Goal: Information Seeking & Learning: Learn about a topic

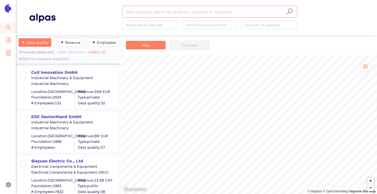
scroll to position [155, 102]
click at [7, 181] on span "setting" at bounding box center [8, 185] width 5 height 11
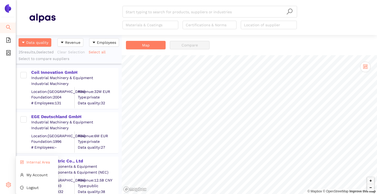
click at [25, 162] on li "Internal Area" at bounding box center [37, 162] width 42 height 11
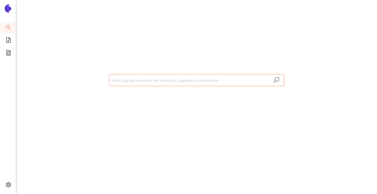
click at [130, 80] on input "search" at bounding box center [197, 80] width 168 height 12
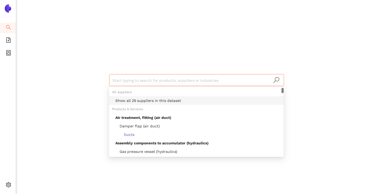
click at [134, 100] on div "Show all 29 suppliers in this dataset" at bounding box center [197, 100] width 165 height 6
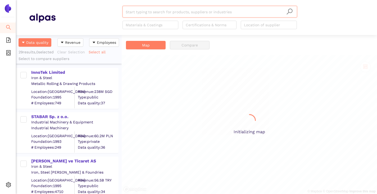
scroll to position [155, 102]
paste input "Karçel Kardemir Çelik Yapı İmalat San. ve Tic. A.Ş."
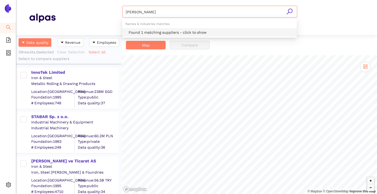
click at [141, 30] on div "Found 1 matching suppliers - click to show" at bounding box center [211, 32] width 165 height 6
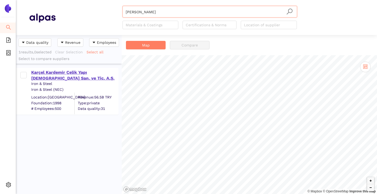
type input "Karçel Kardemir Çelik"
click at [61, 72] on div "Karçel Kardemir Çelik Yapı İmalat San. ve Tic. A.Ş." at bounding box center [74, 75] width 87 height 12
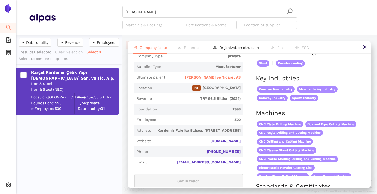
scroll to position [26, 0]
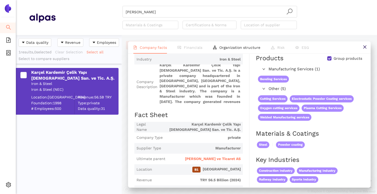
click at [328, 60] on input "Group products" at bounding box center [330, 58] width 4 height 4
checkbox input "false"
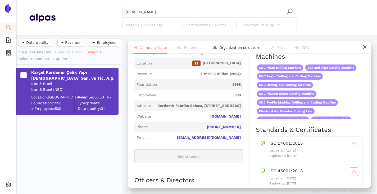
scroll to position [159, 0]
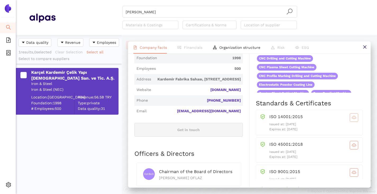
click at [350, 122] on button "button" at bounding box center [354, 117] width 8 height 8
click at [350, 149] on button "button" at bounding box center [354, 145] width 8 height 8
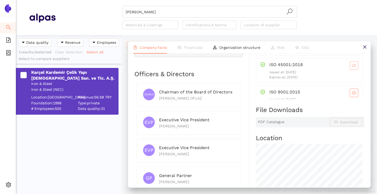
scroll to position [291, 0]
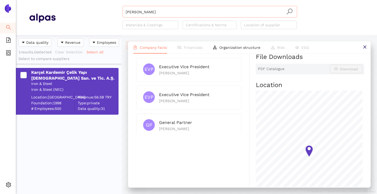
click at [167, 14] on input "Karçel Kardemir Çelik" at bounding box center [210, 12] width 168 height 12
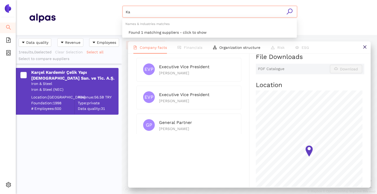
type input "K"
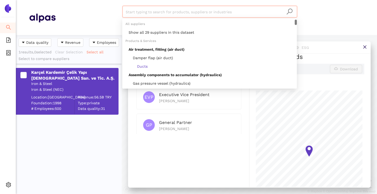
paste input "KMW Engineering Sp. z o.o."
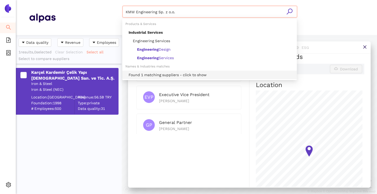
click at [150, 75] on div "Found 1 matching suppliers - click to show" at bounding box center [211, 75] width 165 height 6
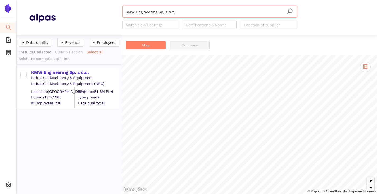
click at [58, 72] on div "KMW Engineering Sp. z o.o." at bounding box center [74, 72] width 87 height 6
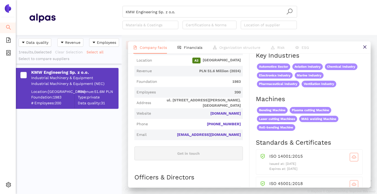
scroll to position [185, 0]
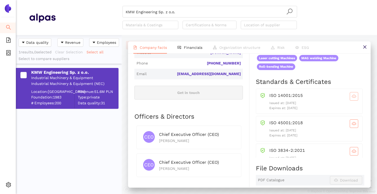
click at [352, 98] on icon "cloud-download" at bounding box center [354, 96] width 4 height 4
click at [352, 126] on icon "cloud-download" at bounding box center [354, 123] width 4 height 4
click at [352, 127] on icon "cloud-download" at bounding box center [354, 124] width 4 height 4
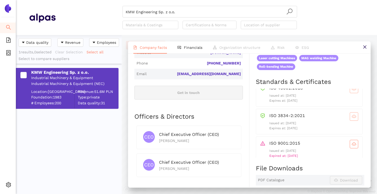
scroll to position [41, 0]
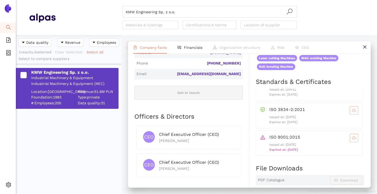
click at [352, 140] on icon "cloud-download" at bounding box center [354, 138] width 4 height 4
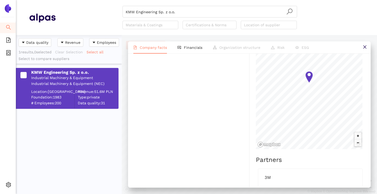
scroll to position [185, 0]
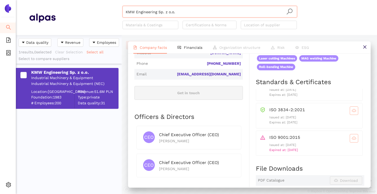
click at [185, 13] on input "KMW Engineering Sp. z o.o." at bounding box center [210, 12] width 168 height 12
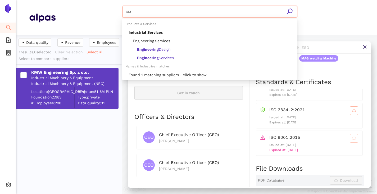
type input "K"
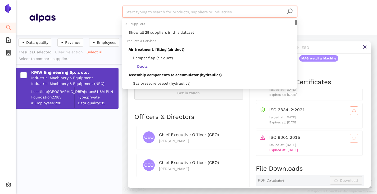
paste input "ESP EUROPEAN STEEL PRODUCTION SIA"
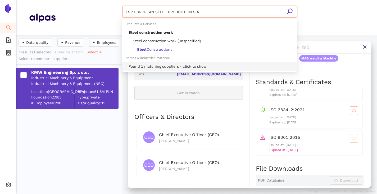
click at [157, 64] on div "Found 1 matching suppliers - click to show" at bounding box center [211, 66] width 165 height 6
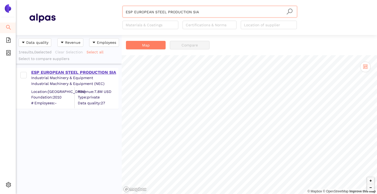
click at [82, 74] on div "ESP EUROPEAN STEEL PRODUCTION SIA" at bounding box center [74, 72] width 87 height 6
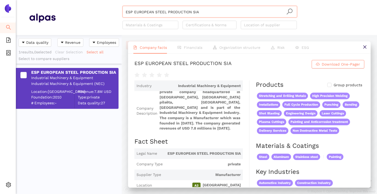
click at [211, 11] on input "ESP EUROPEAN STEEL PRODUCTION SIA" at bounding box center [210, 12] width 168 height 12
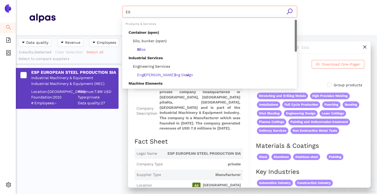
type input "E"
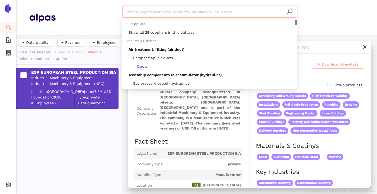
paste input "Openex Mechanical Technology Limited"
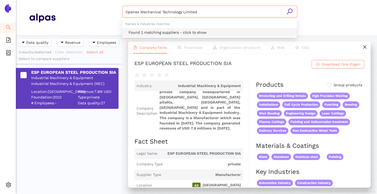
click at [180, 34] on div "Found 1 matching suppliers - click to show" at bounding box center [211, 32] width 165 height 6
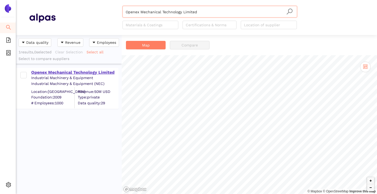
type input "Openex Mechanical Technology Limited"
click at [92, 71] on div "Openex Mechanical Technology Limited" at bounding box center [74, 72] width 87 height 6
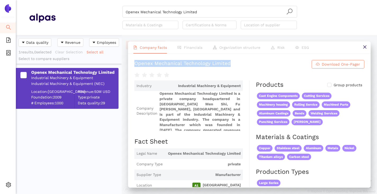
drag, startPoint x: 151, startPoint y: 67, endPoint x: 296, endPoint y: 63, distance: 145.0
click at [296, 63] on div "Openex Mechanical Technology Limited Download One-Pager Industry Industrial Mac…" at bounding box center [249, 120] width 243 height 133
copy div "Openex Mechanical Technology Limited"
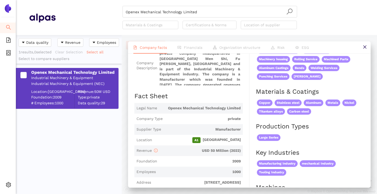
scroll to position [79, 0]
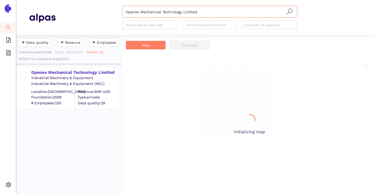
scroll to position [155, 102]
click at [198, 12] on input "Openex Mechanical Technology Limited" at bounding box center [210, 12] width 168 height 12
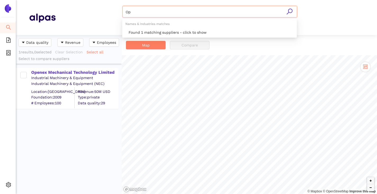
type input "O"
click at [167, 32] on div "Found 3 matching suppliers - click to show" at bounding box center [211, 32] width 165 height 6
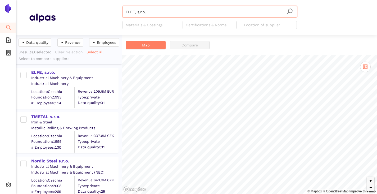
click at [43, 72] on div "ELFE, s.r.o." at bounding box center [74, 72] width 87 height 6
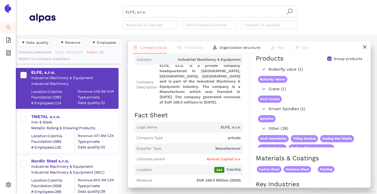
scroll to position [53, 0]
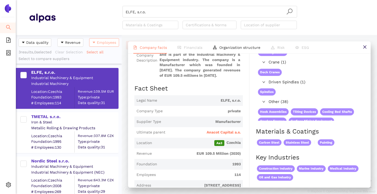
drag, startPoint x: 224, startPoint y: 139, endPoint x: 99, endPoint y: 44, distance: 156.8
click at [224, 135] on span "Anacot Capital a.s." at bounding box center [224, 132] width 34 height 5
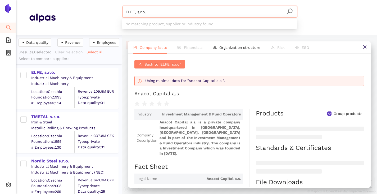
click at [157, 15] on input "ELFE, s.r.o." at bounding box center [210, 12] width 168 height 12
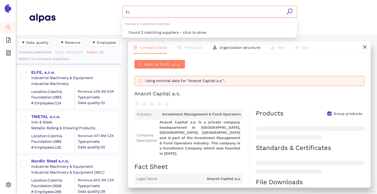
type input "E"
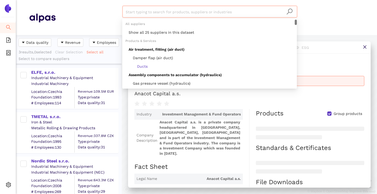
paste input "Exerion Precision Technology Olomouc sro"
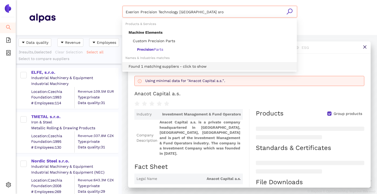
click at [151, 64] on div "Found 1 matching suppliers - click to show" at bounding box center [211, 66] width 165 height 6
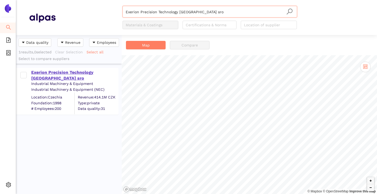
click at [59, 72] on div "Exerion Precision Technology Olomouc sro" at bounding box center [74, 75] width 87 height 12
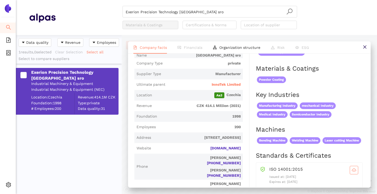
scroll to position [106, 0]
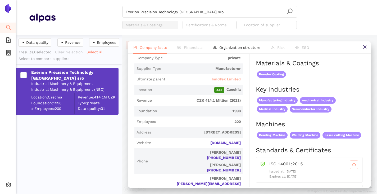
click at [213, 82] on span "InnoTek Limited" at bounding box center [226, 79] width 29 height 5
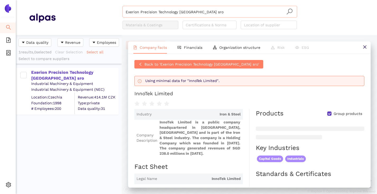
click at [211, 12] on input "Exerion Precision Technology Olomouc sro" at bounding box center [210, 12] width 168 height 12
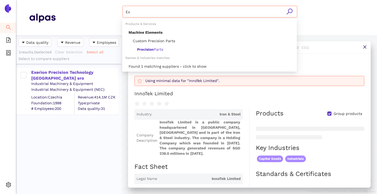
type input "E"
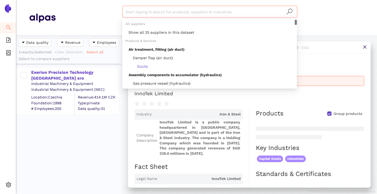
paste input "Karçel Kardemir Çelik Yapı İmalat San. ve Tic. A.Ş."
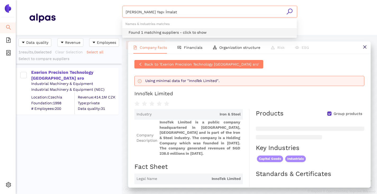
click at [189, 32] on div "Found 1 matching suppliers - click to show" at bounding box center [211, 32] width 165 height 6
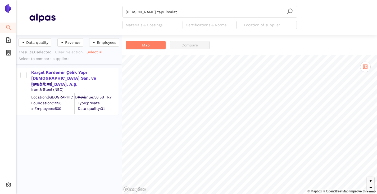
click at [48, 74] on div "Karçel Kardemir Çelik Yapı İmalat San. ve Tic. A.Ş." at bounding box center [74, 78] width 87 height 18
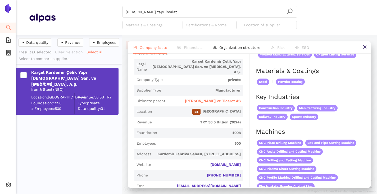
scroll to position [106, 0]
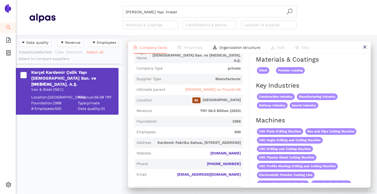
click at [194, 92] on span "Kardemir Karabuk Demir Celik Sanayi ve Ticaret AS" at bounding box center [213, 89] width 56 height 5
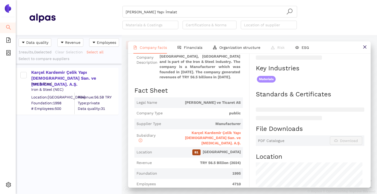
scroll to position [159, 0]
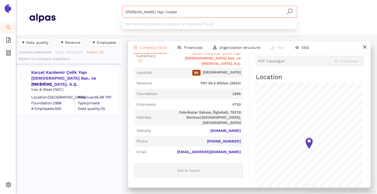
click at [189, 13] on input "Karçel Kardemir Çelik Yapı İmalat" at bounding box center [210, 12] width 168 height 12
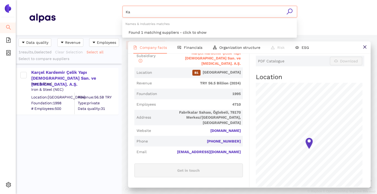
type input "K"
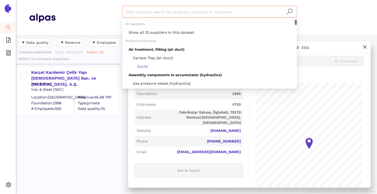
paste input "TMETAL s.r.o."
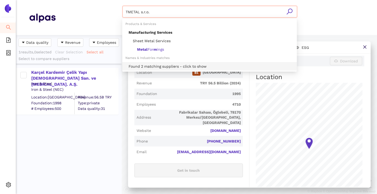
click at [155, 64] on div "Found 2 matching suppliers - click to show" at bounding box center [211, 66] width 165 height 6
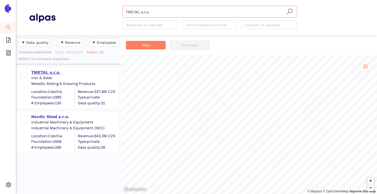
type input "TMETAL s.r.o."
click at [51, 72] on div "TMETAL s.r.o." at bounding box center [74, 72] width 87 height 6
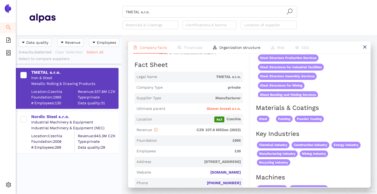
scroll to position [79, 0]
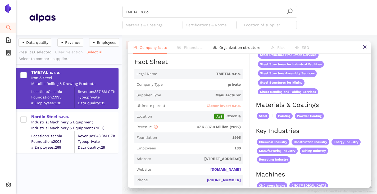
click at [211, 108] on span "Glenor Invest s.r.o." at bounding box center [224, 105] width 34 height 5
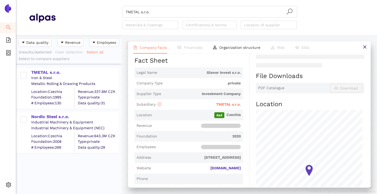
scroll to position [132, 0]
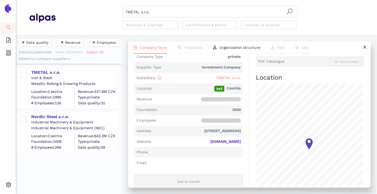
click at [227, 80] on span "TMETAL s.r.o." at bounding box center [228, 77] width 25 height 4
